Goal: Information Seeking & Learning: Learn about a topic

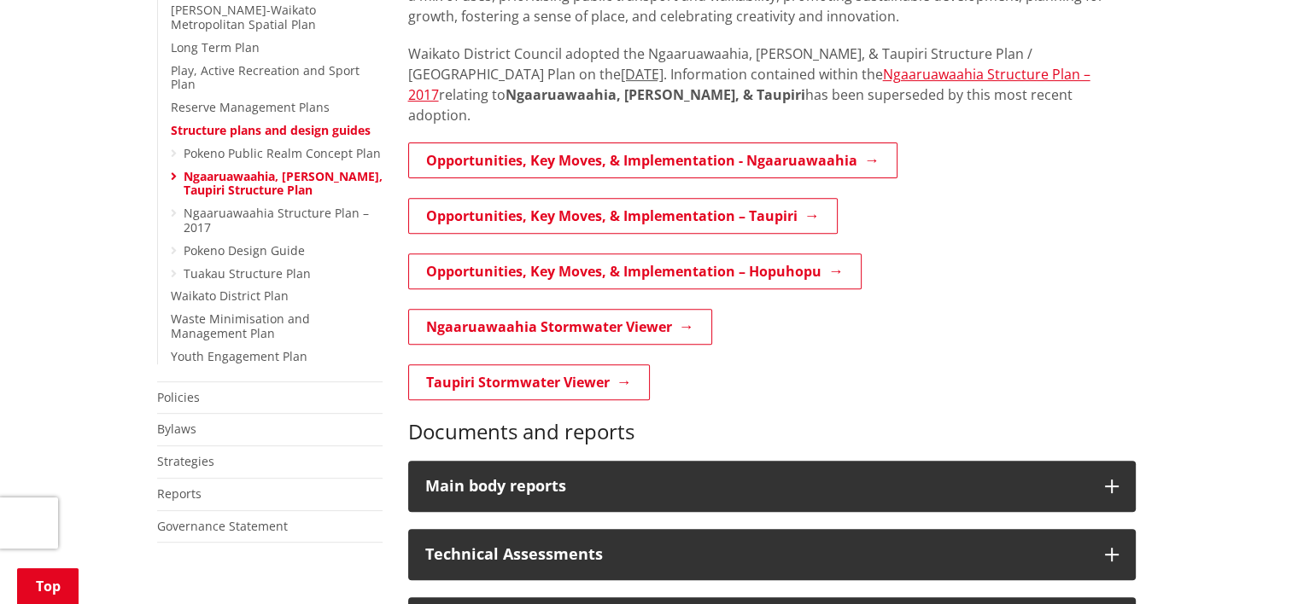
scroll to position [621, 0]
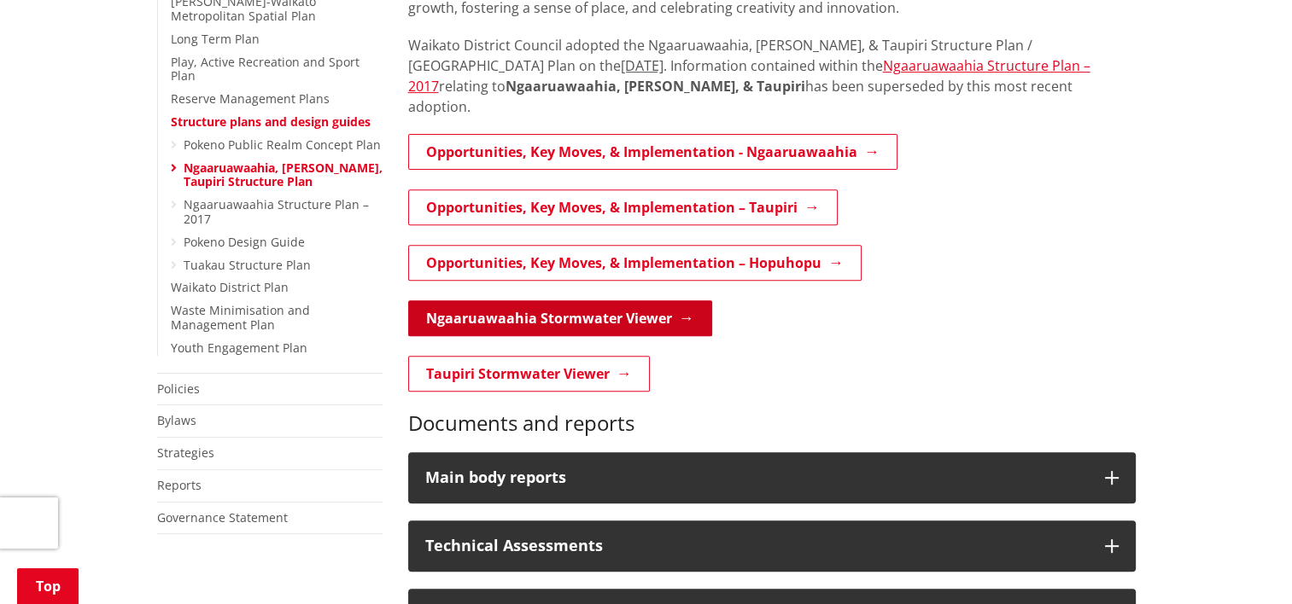
click at [574, 301] on link "Ngaaruawaahia Stormwater Viewer" at bounding box center [560, 319] width 304 height 36
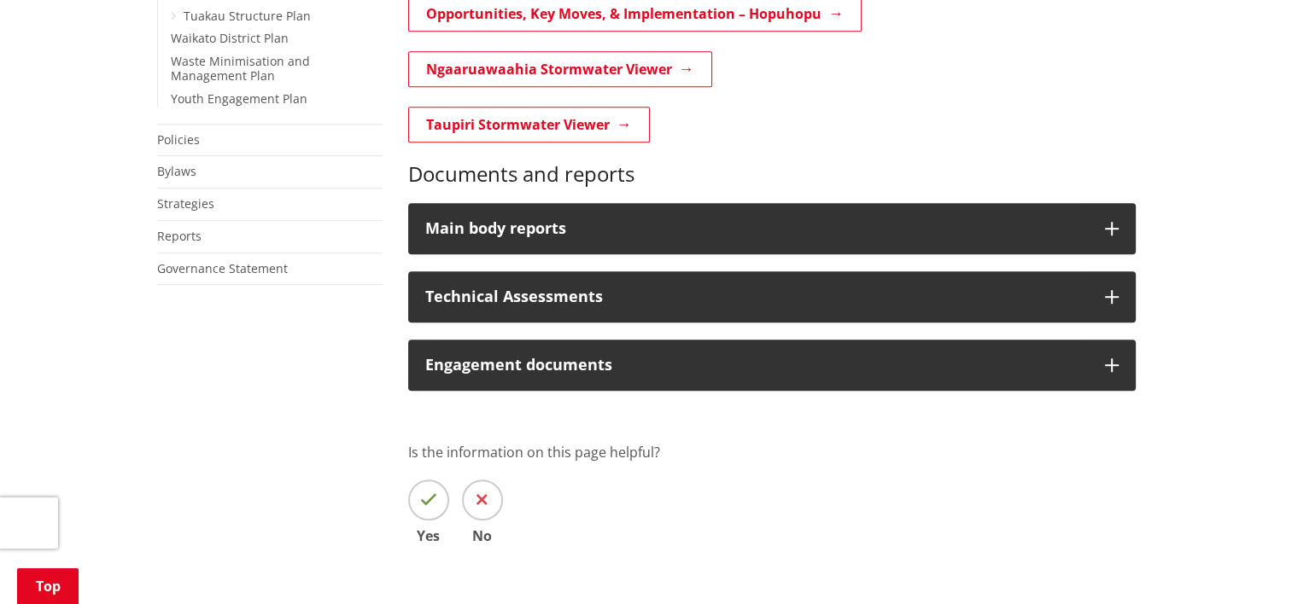
scroll to position [872, 0]
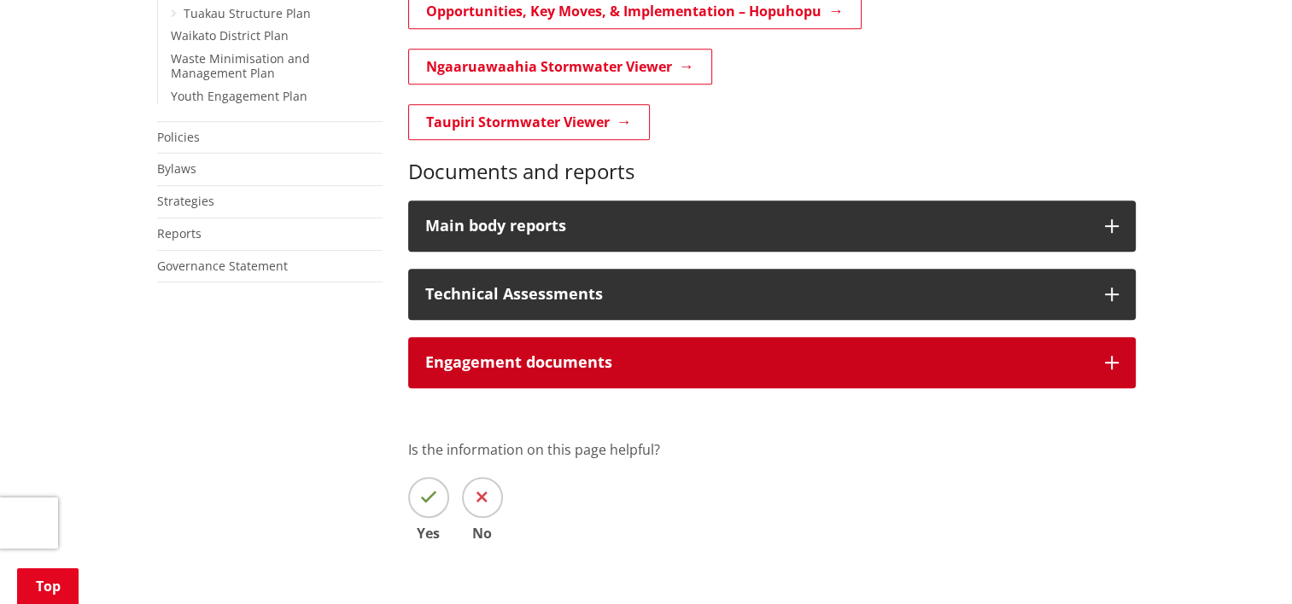
click at [940, 348] on button "Engagement documents" at bounding box center [771, 362] width 727 height 51
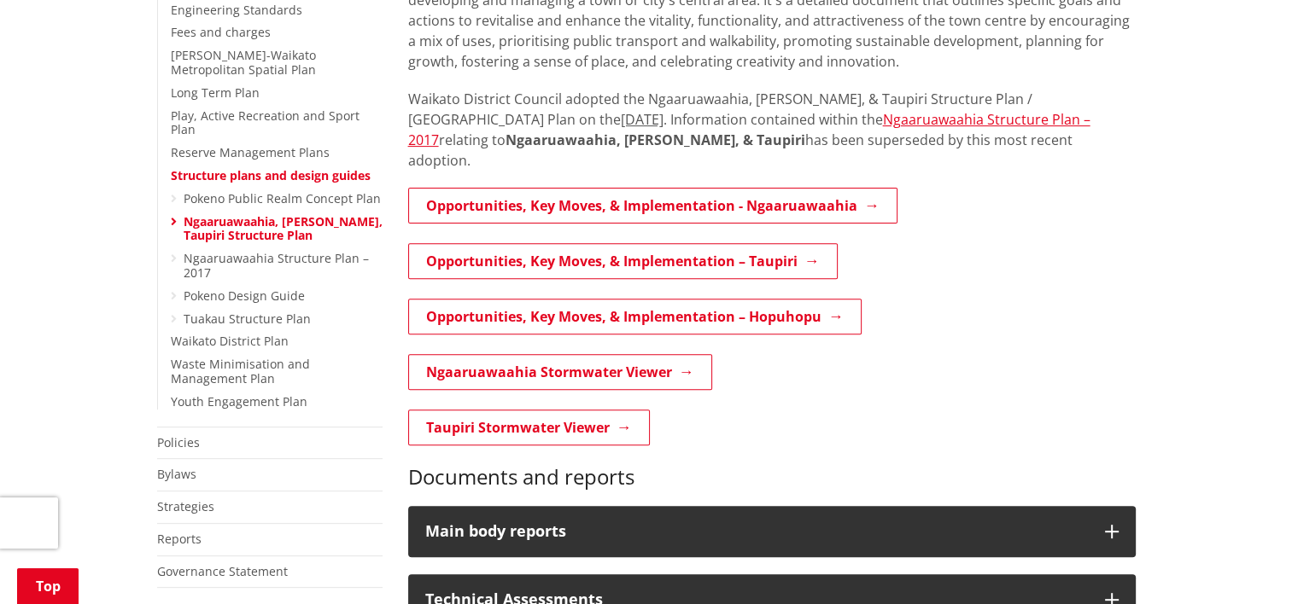
scroll to position [562, 0]
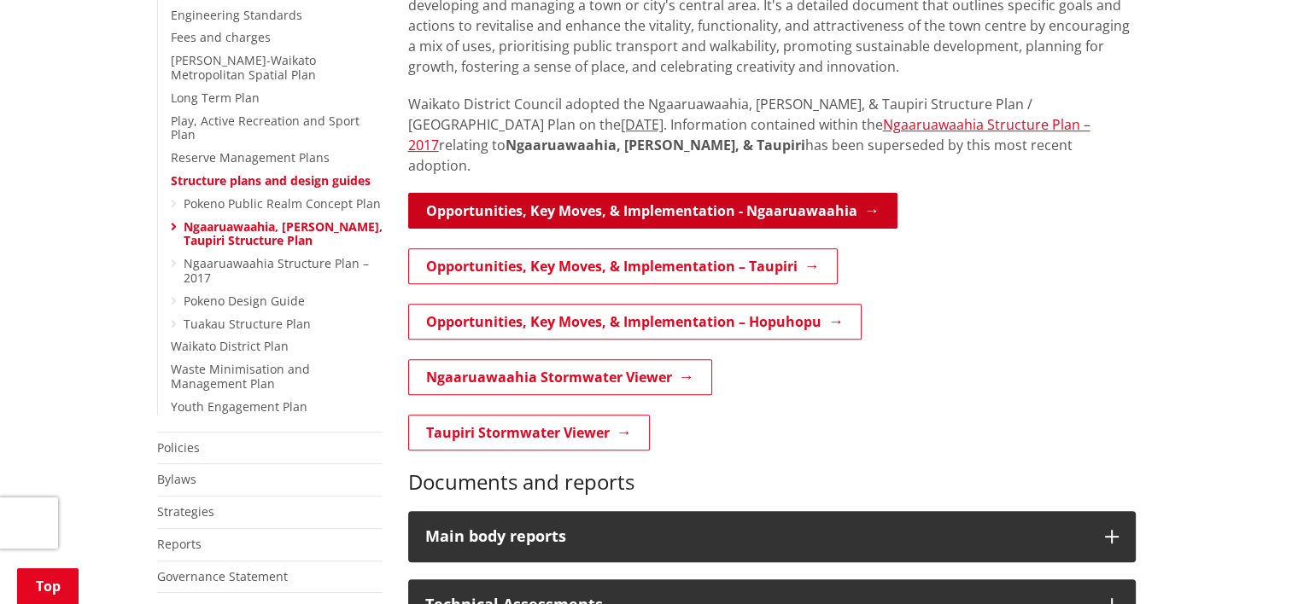
click at [730, 195] on link "Opportunities, Key Moves, & Implementation - Ngaaruawaahia" at bounding box center [652, 211] width 489 height 36
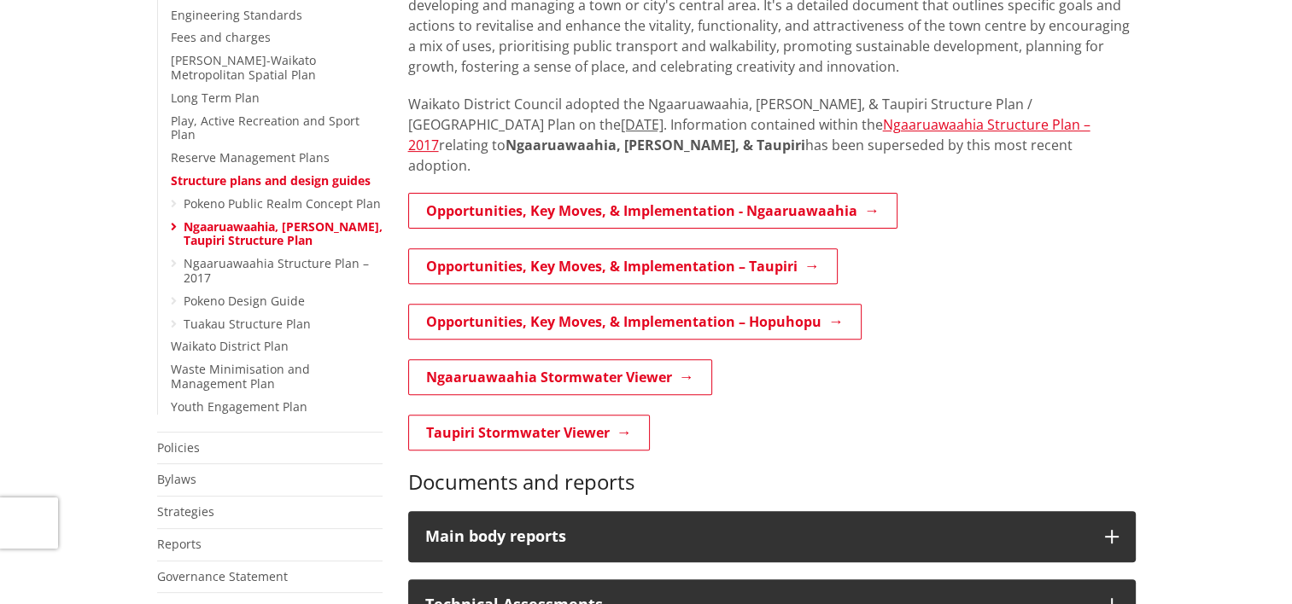
scroll to position [562, 0]
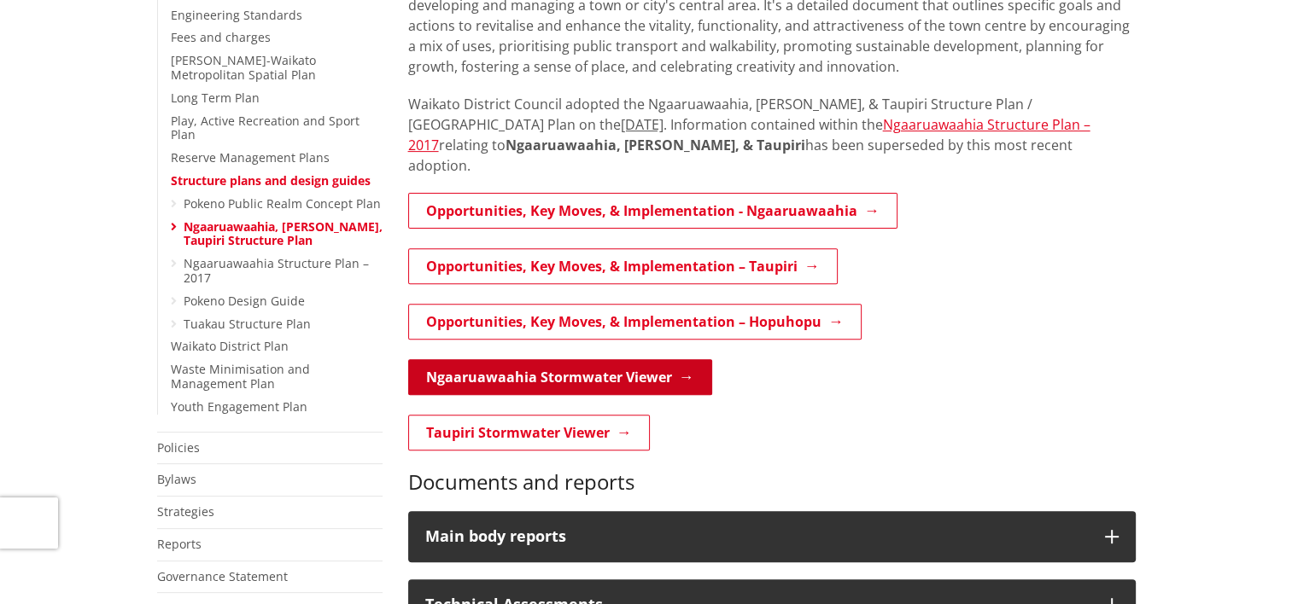
click at [591, 359] on link "Ngaaruawaahia Stormwater Viewer" at bounding box center [560, 377] width 304 height 36
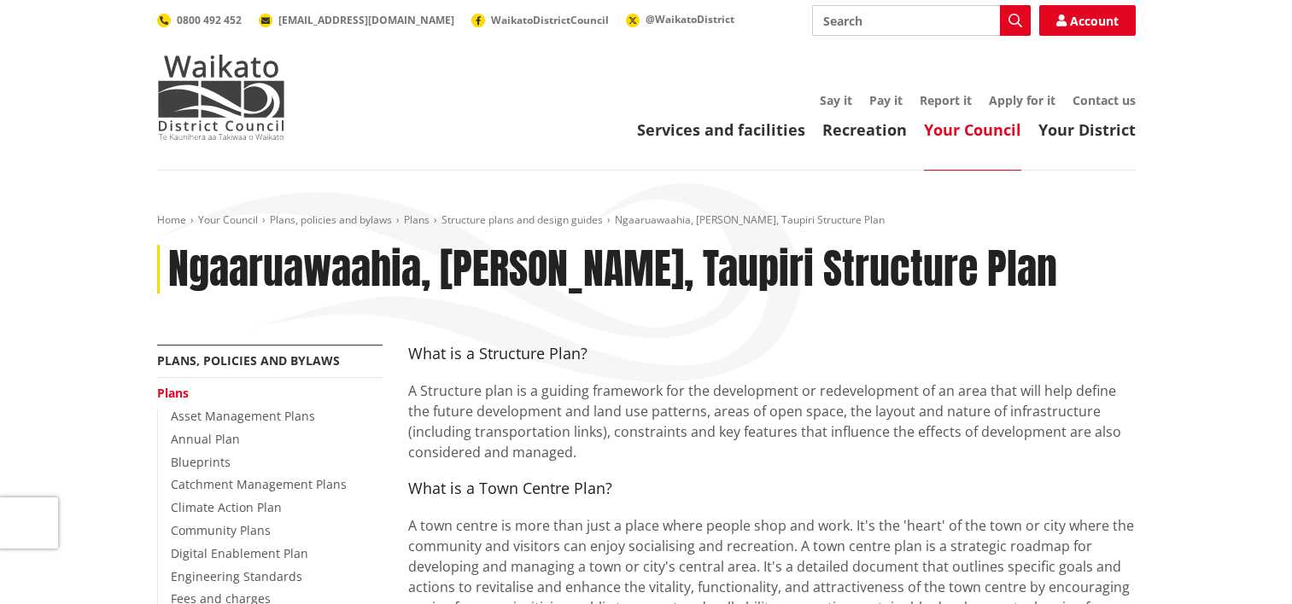
scroll to position [562, 0]
